Goal: Navigation & Orientation: Find specific page/section

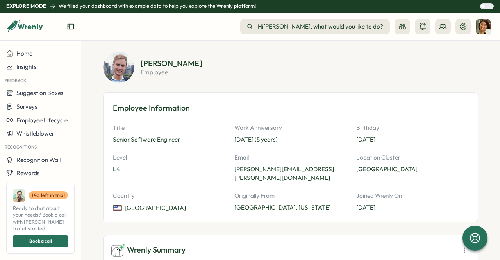
scroll to position [9, 0]
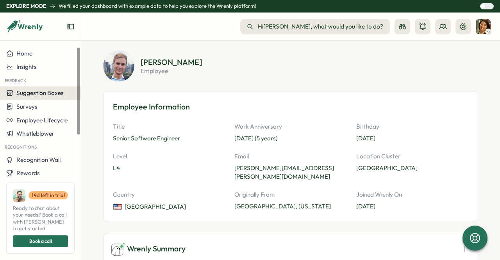
click at [43, 93] on span "Suggestion Boxes" at bounding box center [39, 92] width 47 height 7
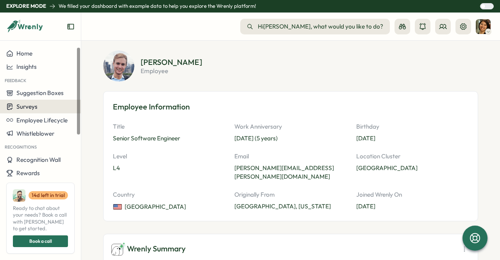
click at [30, 104] on span "Surveys" at bounding box center [26, 106] width 21 height 7
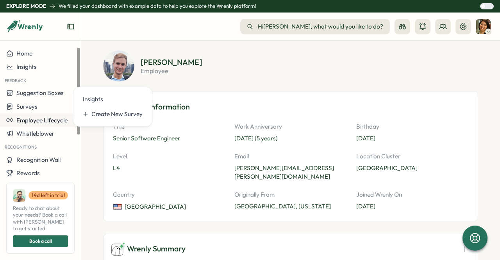
click at [33, 118] on span "Employee Lifecycle" at bounding box center [41, 119] width 51 height 7
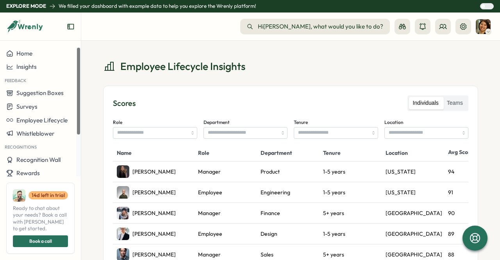
scroll to position [0, 0]
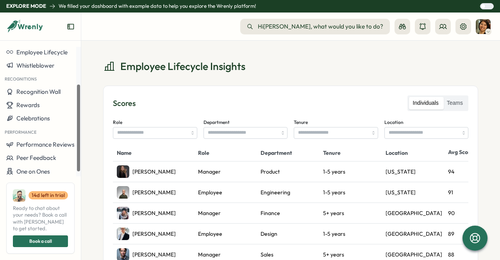
drag, startPoint x: 77, startPoint y: 108, endPoint x: 77, endPoint y: 152, distance: 43.7
click at [77, 152] on div at bounding box center [78, 128] width 3 height 86
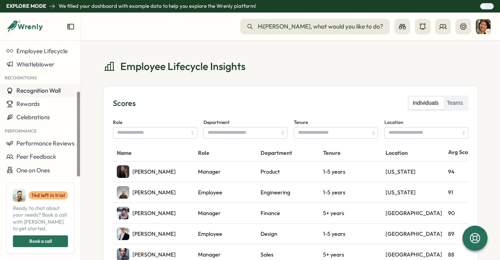
click at [47, 94] on span "Recognition Wall" at bounding box center [38, 90] width 44 height 7
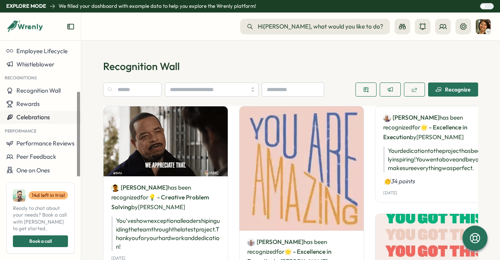
click at [50, 114] on span "Celebrations" at bounding box center [33, 116] width 34 height 7
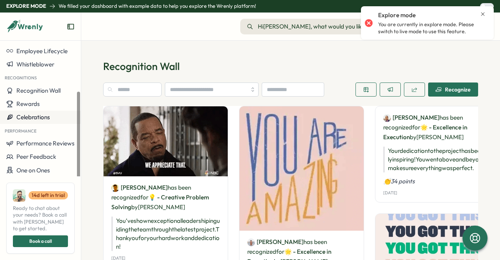
click at [50, 114] on span "Celebrations" at bounding box center [33, 116] width 34 height 7
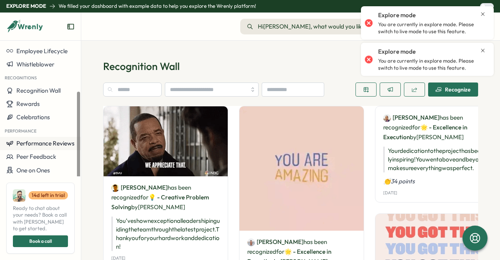
click at [43, 138] on button "Performance Reviews" at bounding box center [40, 143] width 81 height 13
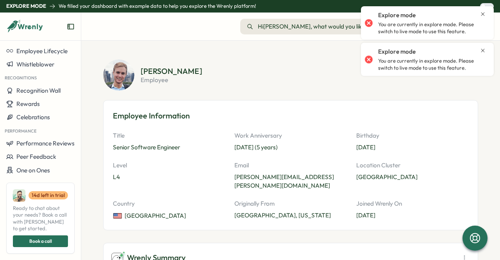
scroll to position [40, 0]
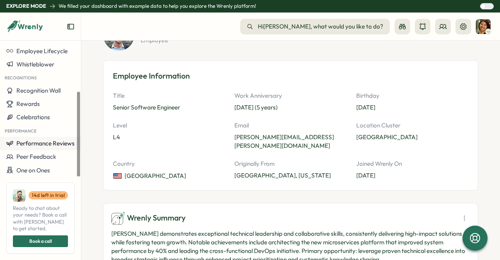
click at [36, 138] on button "Performance Reviews" at bounding box center [40, 143] width 81 height 13
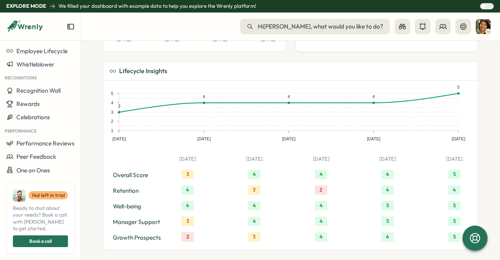
scroll to position [416, 0]
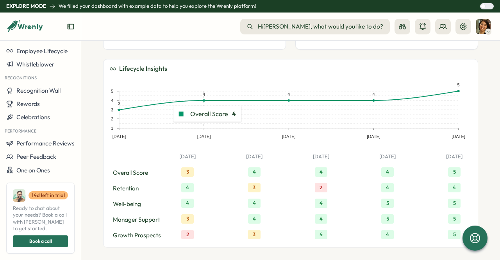
click at [163, 108] on rect at bounding box center [204, 109] width 85 height 37
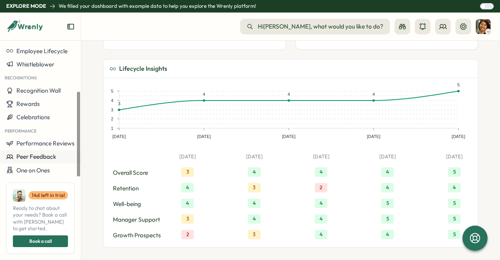
click at [59, 155] on div "Peer Feedback" at bounding box center [40, 156] width 68 height 7
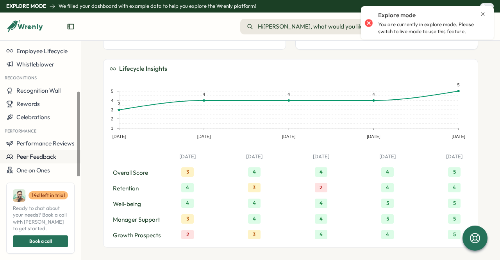
click at [59, 155] on div "Peer Feedback" at bounding box center [40, 156] width 68 height 7
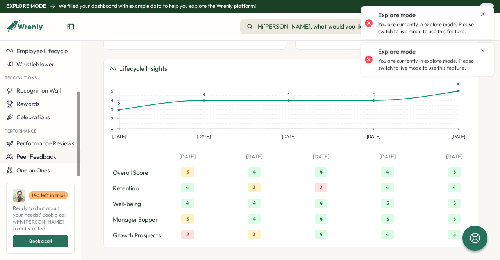
click at [59, 155] on div "Peer Feedback" at bounding box center [40, 156] width 68 height 7
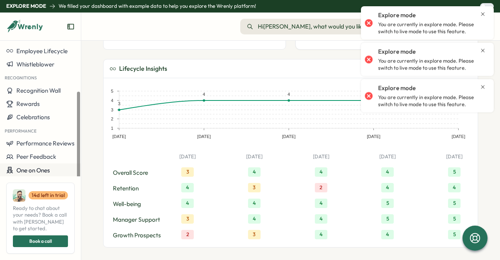
click at [52, 166] on div "One on Ones" at bounding box center [40, 169] width 68 height 7
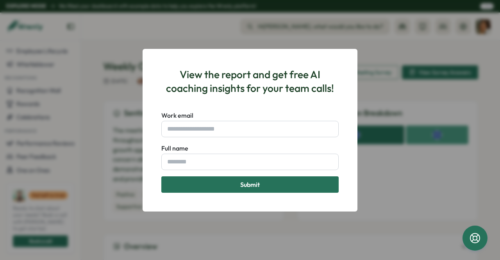
click at [395, 98] on div "View the report and get free AI coaching insights for your team calls! Work ema…" at bounding box center [250, 130] width 500 height 260
click at [343, 175] on div "View the report and get free AI coaching insights for your team calls! Work ema…" at bounding box center [250, 130] width 196 height 144
click at [388, 143] on div "View the report and get free AI coaching insights for your team calls! Work ema…" at bounding box center [250, 130] width 500 height 260
click at [281, 77] on h3 "View the report and get free AI coaching insights for your team calls!" at bounding box center [249, 81] width 177 height 27
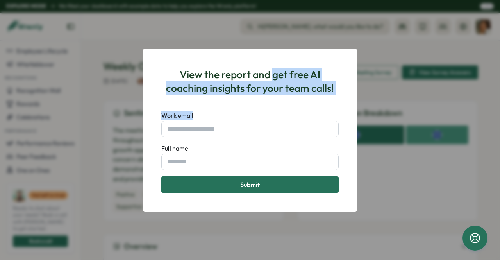
drag, startPoint x: 281, startPoint y: 77, endPoint x: 262, endPoint y: 123, distance: 50.1
click at [262, 123] on div "View the report and get free AI coaching insights for your team calls! Work ema…" at bounding box center [250, 130] width 196 height 144
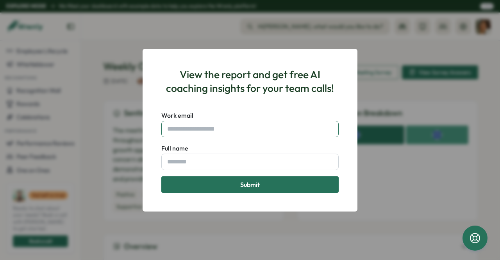
click at [262, 123] on input "Work email" at bounding box center [249, 129] width 177 height 16
type input "**********"
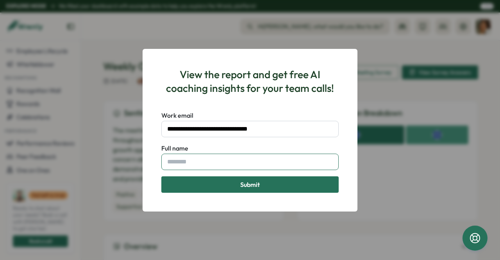
click at [280, 164] on input "Full name" at bounding box center [249, 161] width 177 height 16
click at [54, 86] on div "**********" at bounding box center [250, 130] width 500 height 260
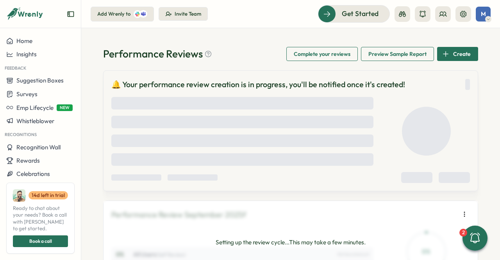
scroll to position [187, 0]
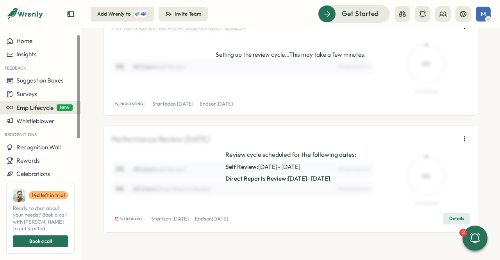
click at [39, 112] on button "Emp Lifecycle NEW" at bounding box center [40, 107] width 81 height 13
click at [39, 111] on span "Emp Lifecycle" at bounding box center [34, 107] width 37 height 7
click at [37, 95] on span "Surveys" at bounding box center [26, 93] width 21 height 7
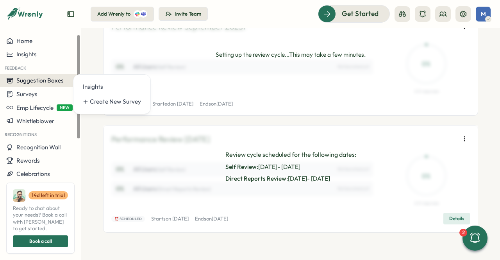
click at [50, 79] on span "Suggestion Boxes" at bounding box center [39, 80] width 47 height 7
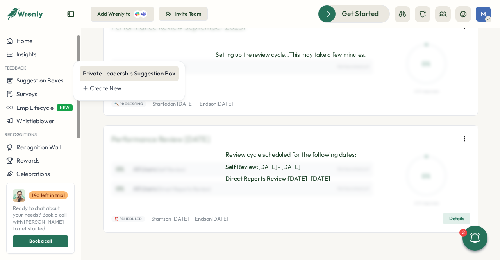
click at [126, 69] on div "Private Leadership Suggestion Box" at bounding box center [129, 73] width 93 height 9
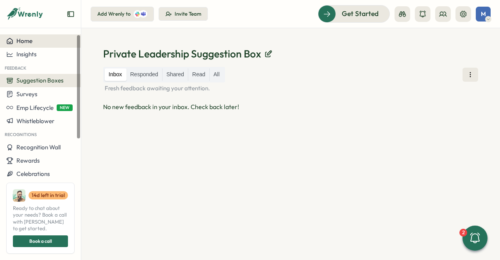
click at [47, 39] on div "Home" at bounding box center [40, 40] width 68 height 7
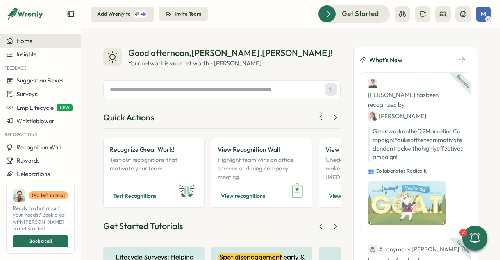
click at [285, 55] on div "Good afternoon , marta.loureiro ! Your network is your net worth - Porter Gale" at bounding box center [221, 57] width 237 height 21
